Goal: Check status: Check status

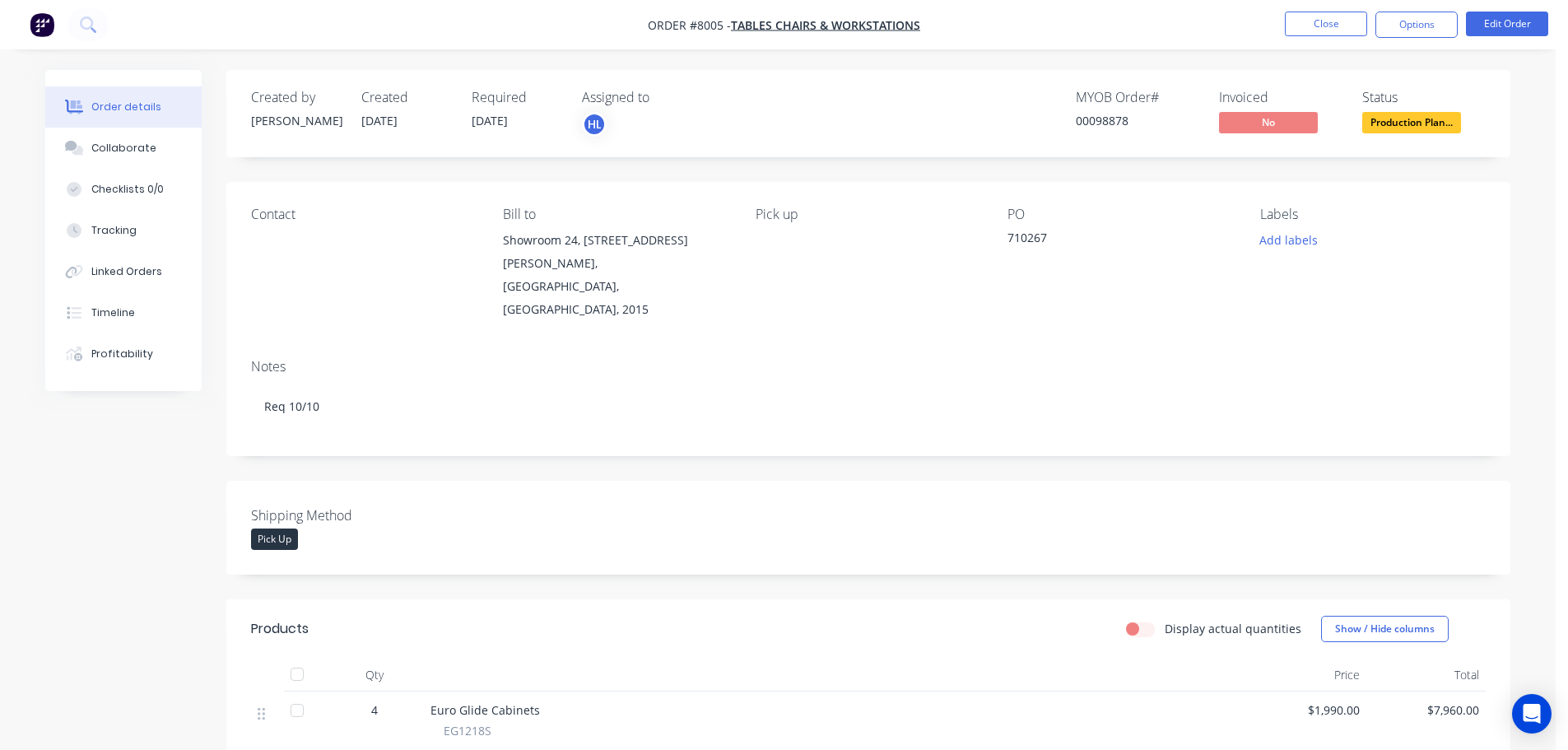
click at [1389, 126] on span "Production Plan..." at bounding box center [1411, 123] width 98 height 21
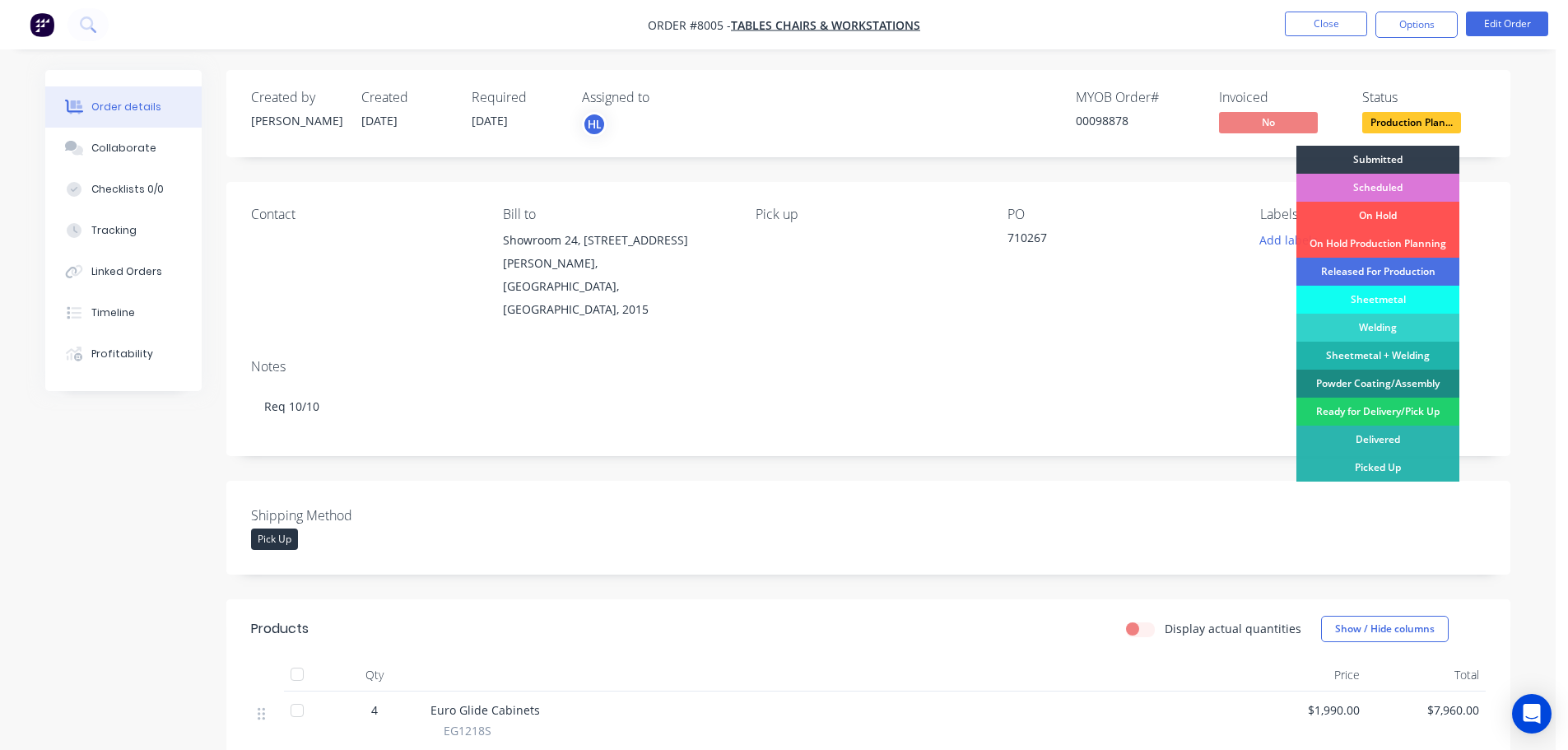
click at [1381, 266] on div "Released For Production" at bounding box center [1377, 272] width 163 height 28
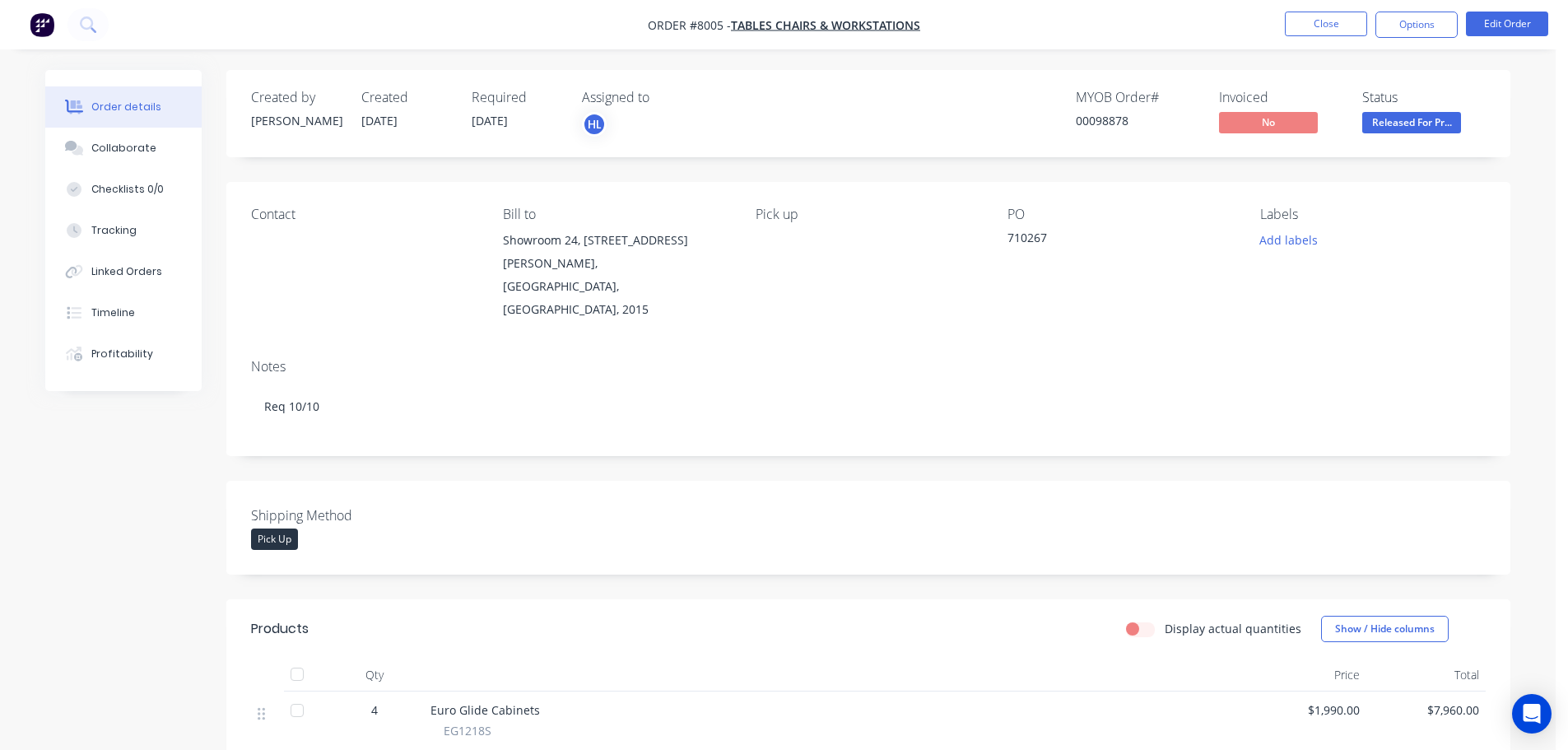
click at [134, 493] on div "Created by [PERSON_NAME] Created [DATE] Required [DATE] Assigned to HL MYOB Ord…" at bounding box center [778, 690] width 1465 height 1240
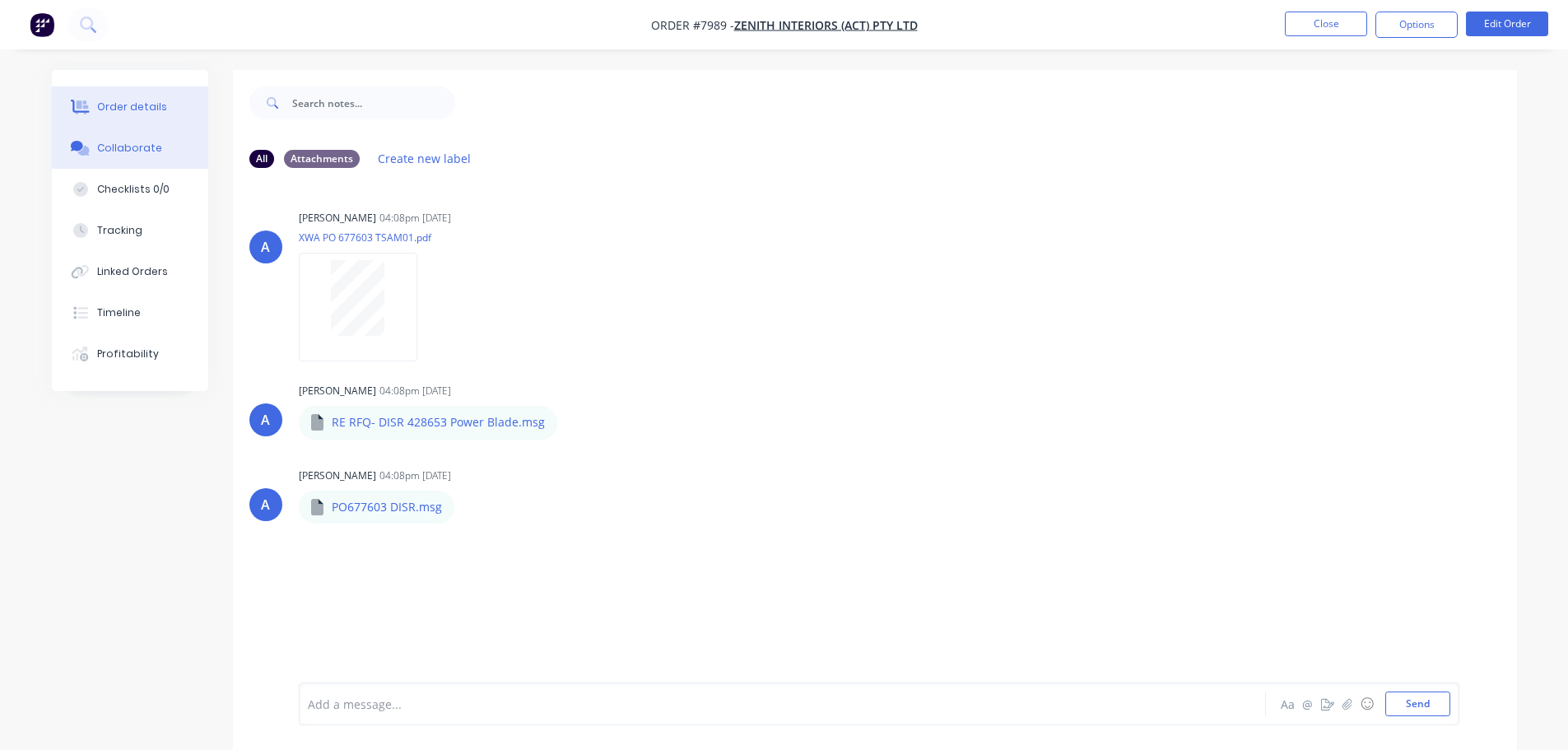
click at [132, 108] on div "Order details" at bounding box center [132, 106] width 70 height 15
